Goal: Task Accomplishment & Management: Use online tool/utility

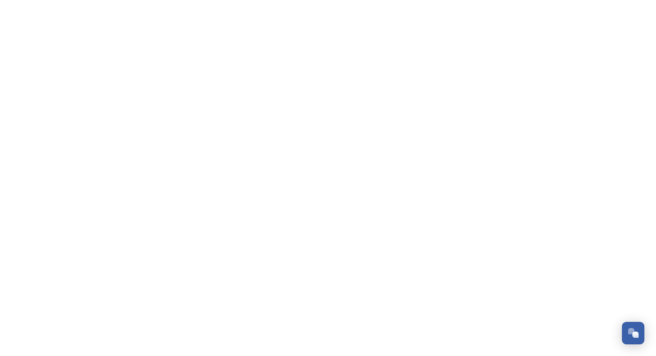
scroll to position [245, 0]
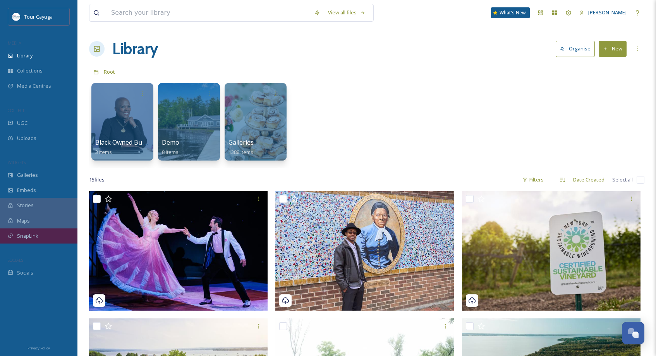
click at [34, 234] on span "SnapLink" at bounding box center [27, 235] width 21 height 7
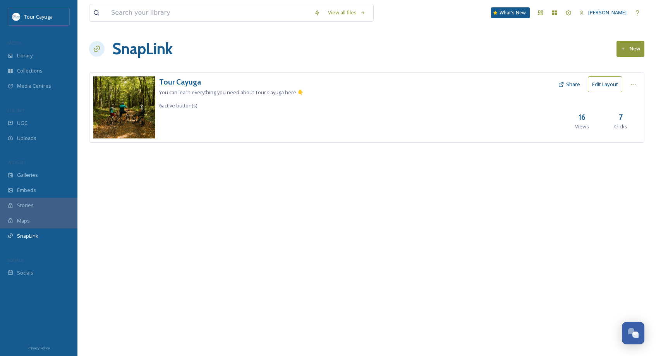
click at [182, 82] on h3 "Tour Cayuga" at bounding box center [231, 81] width 144 height 11
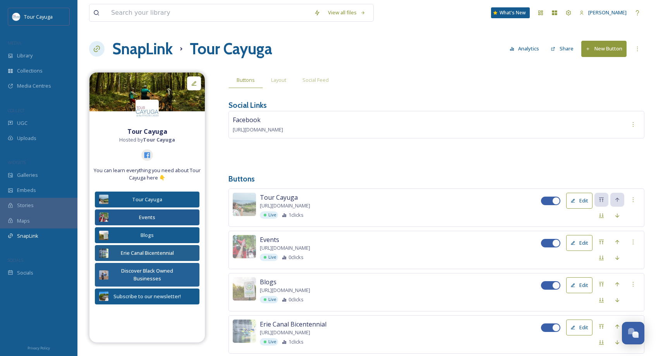
click at [594, 49] on button "New Button" at bounding box center [603, 49] width 45 height 16
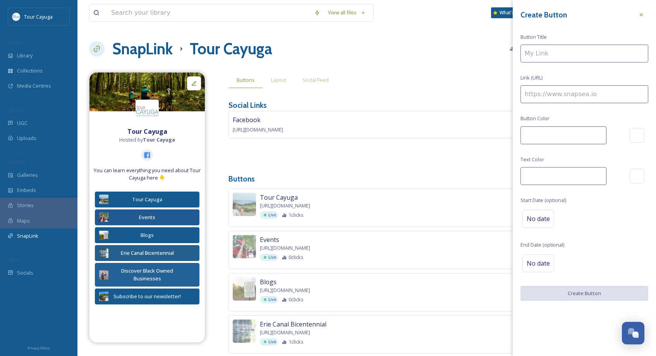
type input "#8f993e"
type input "#ffffff"
click at [585, 52] on input at bounding box center [585, 54] width 128 height 18
type input "Pride of Place"
click at [531, 94] on input at bounding box center [585, 94] width 128 height 18
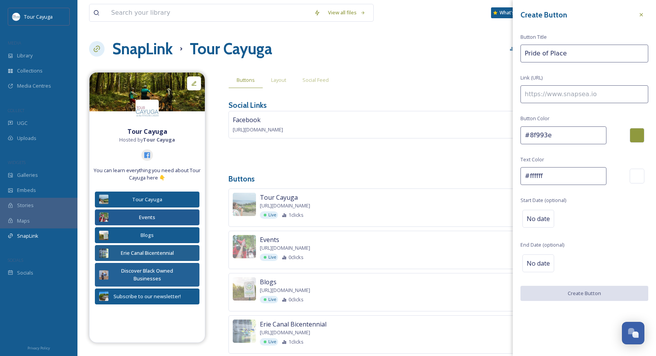
paste input "[URL][DOMAIN_NAME][PERSON_NAME][PERSON_NAME]"
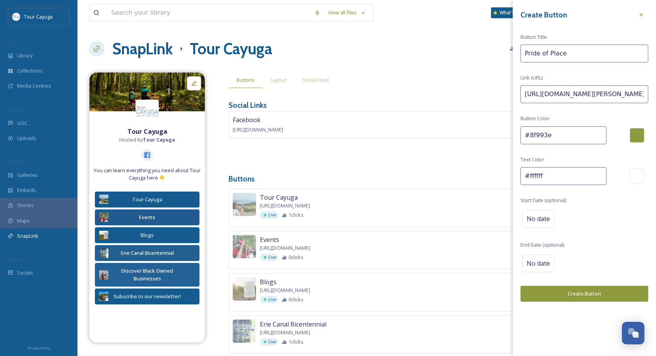
type input "[URL][DOMAIN_NAME][PERSON_NAME][PERSON_NAME]"
click at [641, 130] on div at bounding box center [637, 135] width 15 height 15
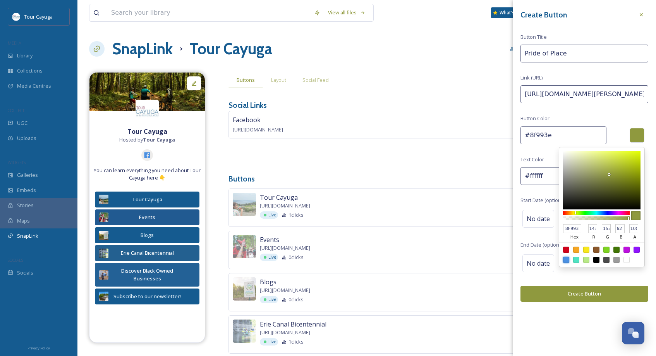
click at [567, 258] on div at bounding box center [566, 259] width 6 height 6
type input "#4a90e2"
type input "4A90E2"
type input "74"
type input "144"
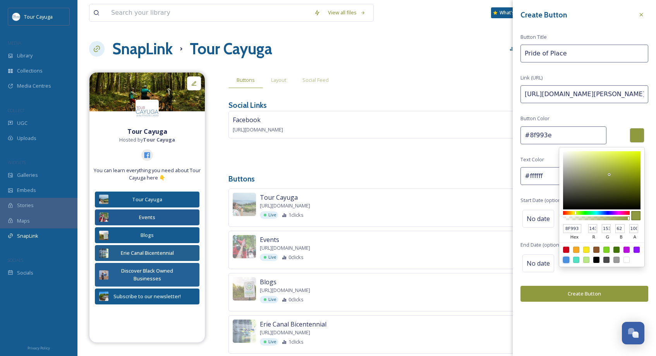
type input "226"
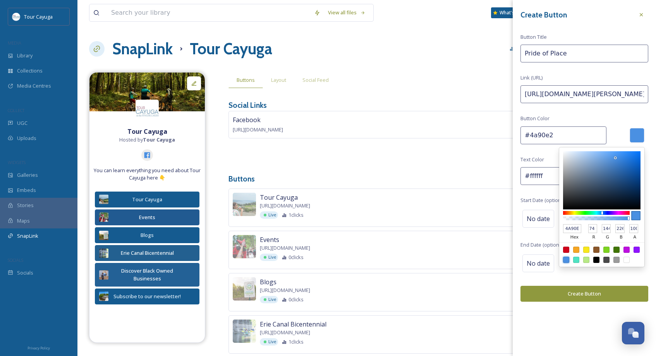
click at [558, 294] on button "Create Button" at bounding box center [585, 293] width 128 height 16
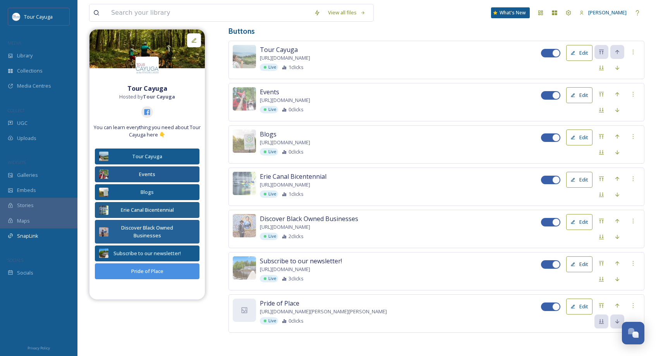
scroll to position [146, 0]
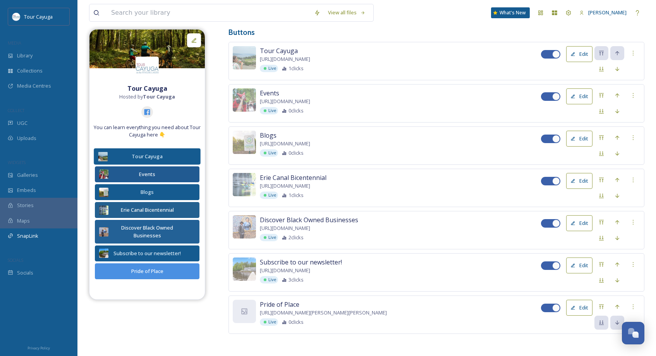
click at [186, 156] on button "Tour Cayuga" at bounding box center [147, 156] width 107 height 16
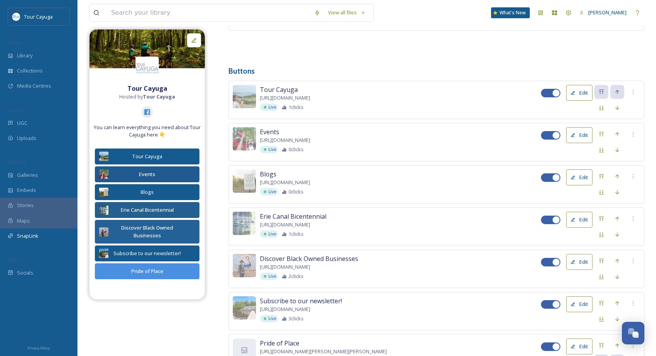
scroll to position [107, 0]
click at [581, 134] on button "Edit" at bounding box center [579, 136] width 26 height 16
click at [175, 268] on div "Pride of Place" at bounding box center [147, 271] width 98 height 8
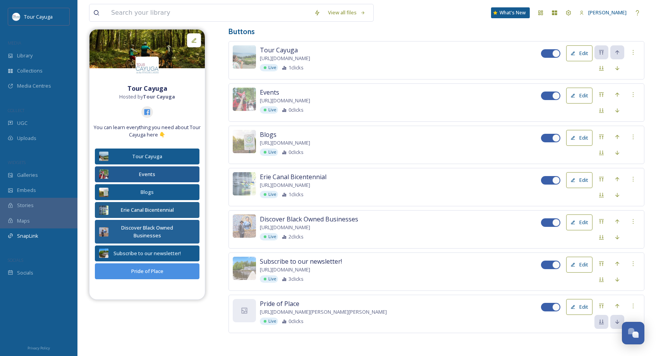
scroll to position [146, 0]
click at [581, 305] on button "Edit" at bounding box center [579, 307] width 26 height 16
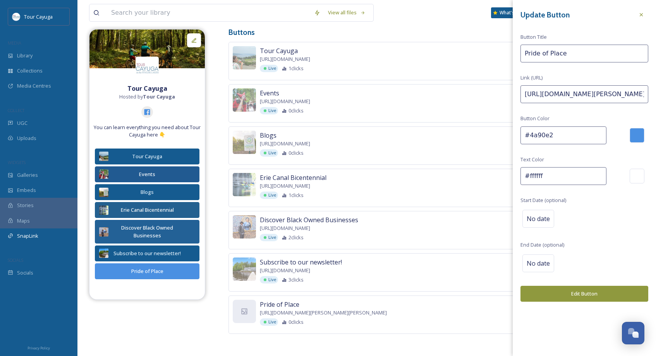
drag, startPoint x: 557, startPoint y: 135, endPoint x: 519, endPoint y: 128, distance: 39.0
click at [519, 128] on div "Update Button Button Title Pride of Place Link (URL) [URL][DOMAIN_NAME][PERSON_…" at bounding box center [584, 154] width 143 height 309
type input "#215a91"
click at [569, 289] on button "Edit Button" at bounding box center [585, 293] width 128 height 16
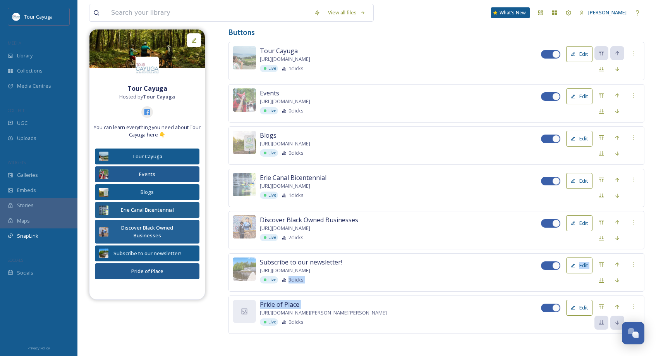
drag, startPoint x: 325, startPoint y: 301, endPoint x: 321, endPoint y: 274, distance: 27.0
click at [321, 274] on div "Tour Cayuga [URL][DOMAIN_NAME] Live 1 clicks Edit Events [URL][DOMAIN_NAME] Liv…" at bounding box center [437, 188] width 416 height 292
click at [501, 322] on div "Live 0 clicks" at bounding box center [400, 321] width 281 height 7
drag, startPoint x: 500, startPoint y: 316, endPoint x: 488, endPoint y: 298, distance: 21.3
click at [488, 298] on div "Pride of Place [URL][DOMAIN_NAME][PERSON_NAME][PERSON_NAME] Live 0 clicks Edit" at bounding box center [437, 314] width 416 height 38
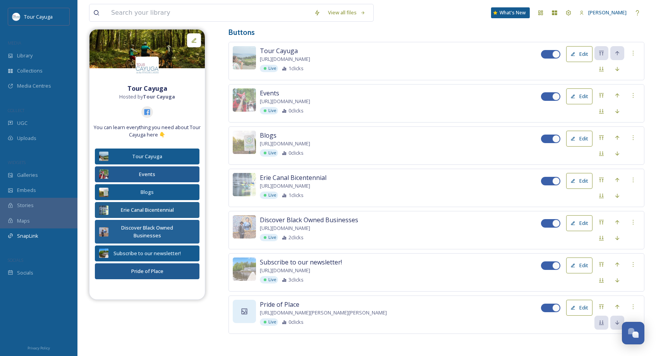
click at [244, 308] on icon at bounding box center [245, 311] width 6 height 6
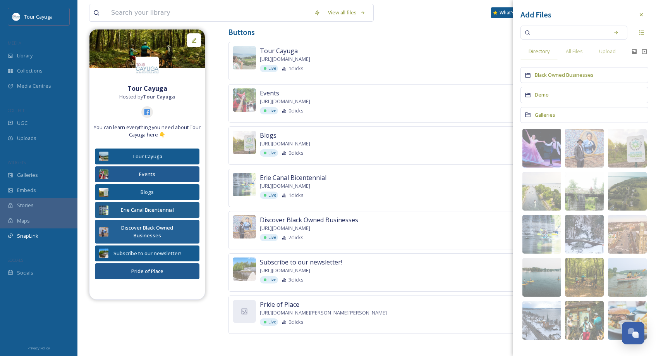
click at [550, 34] on input at bounding box center [568, 32] width 73 height 17
type input "[PERSON_NAME]"
click at [570, 139] on img at bounding box center [584, 148] width 39 height 39
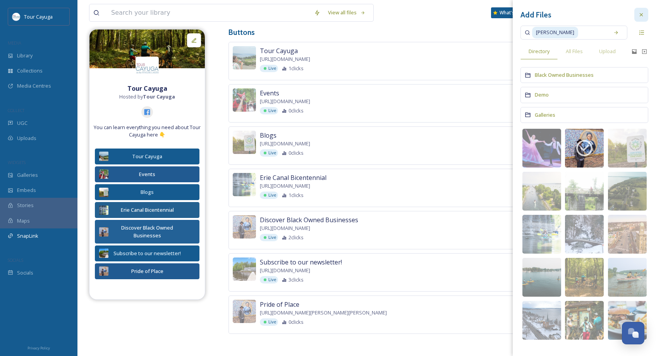
click at [639, 14] on icon at bounding box center [641, 15] width 6 height 6
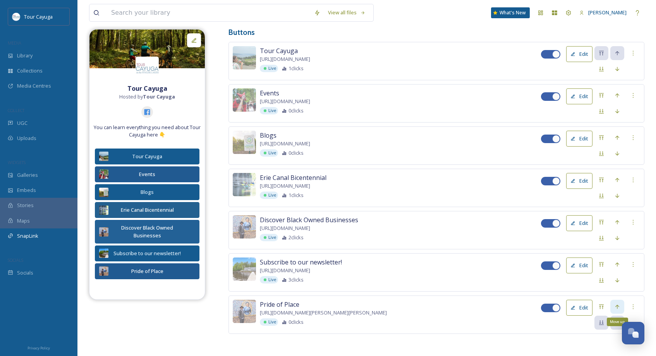
click at [618, 304] on icon at bounding box center [617, 306] width 4 height 4
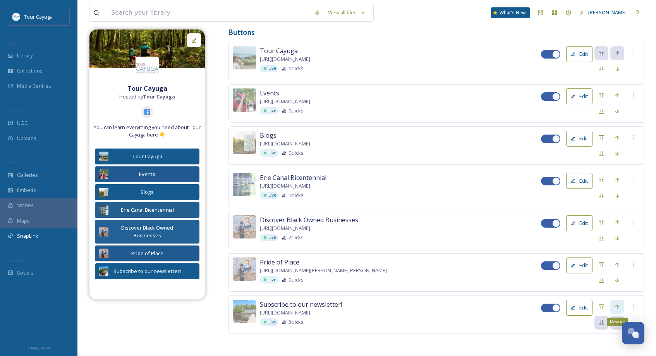
click at [618, 304] on icon at bounding box center [617, 306] width 6 height 6
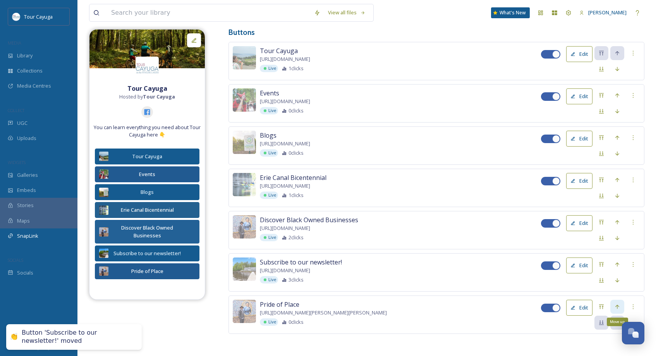
click at [618, 305] on icon at bounding box center [617, 306] width 6 height 6
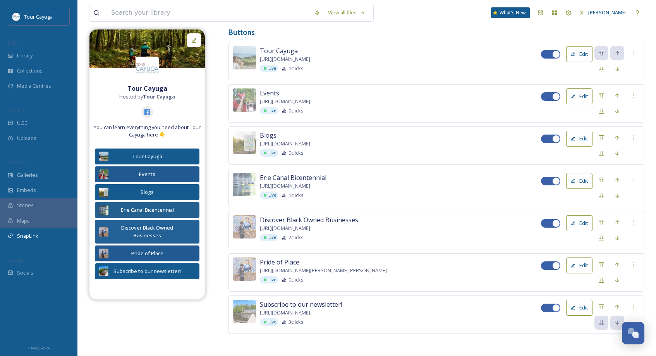
click at [582, 264] on button "Edit" at bounding box center [579, 265] width 26 height 16
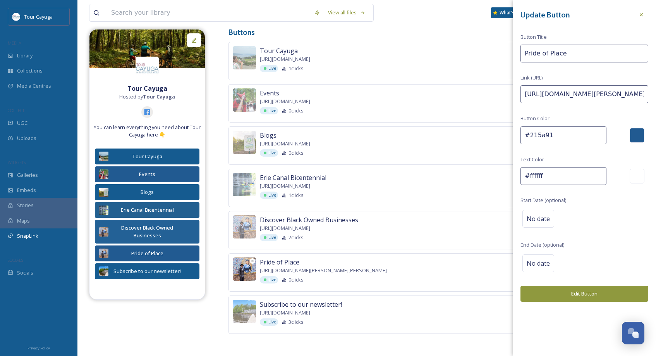
click at [247, 269] on img at bounding box center [244, 268] width 23 height 23
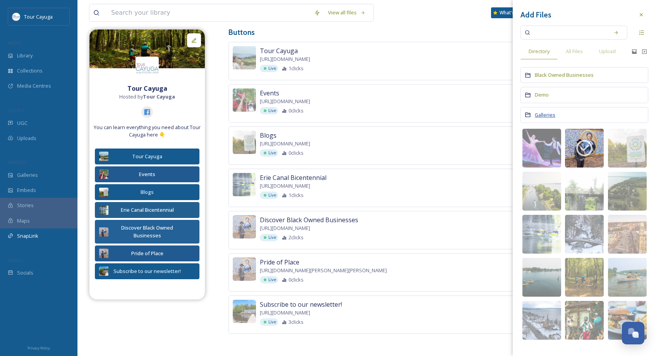
click at [549, 115] on span "Galleries" at bounding box center [545, 114] width 21 height 7
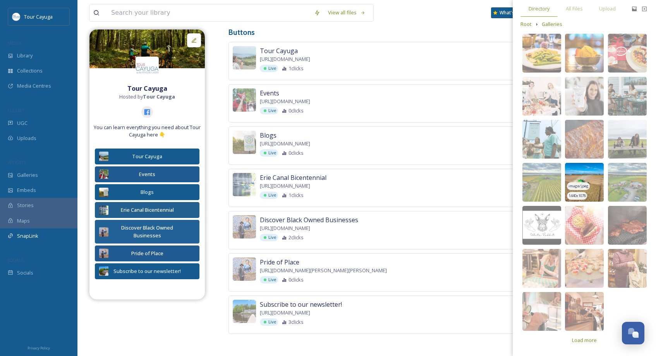
scroll to position [42, 0]
click at [588, 340] on span "Load more" at bounding box center [584, 340] width 25 height 7
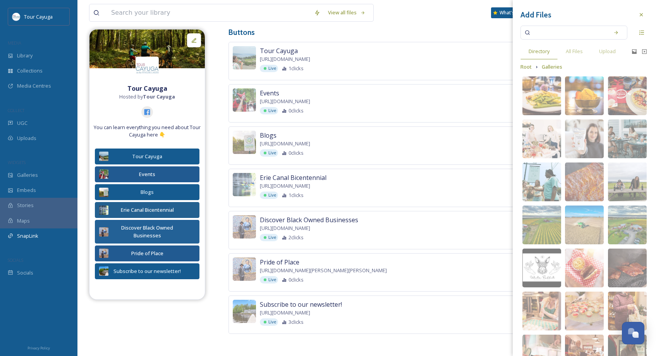
scroll to position [0, 0]
click at [545, 33] on input at bounding box center [568, 32] width 73 height 17
type input "[PERSON_NAME]"
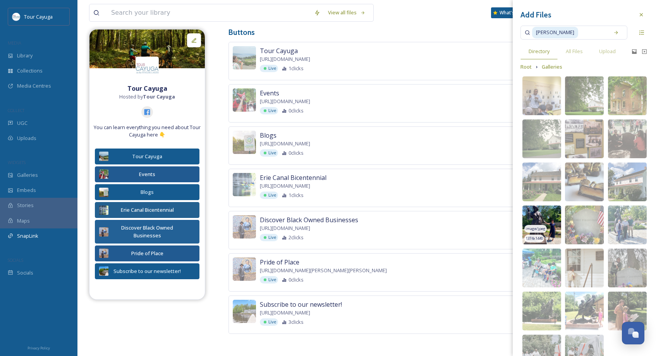
click at [542, 215] on img at bounding box center [542, 224] width 39 height 39
click at [641, 13] on icon at bounding box center [641, 15] width 6 height 6
